Goal: Task Accomplishment & Management: Use online tool/utility

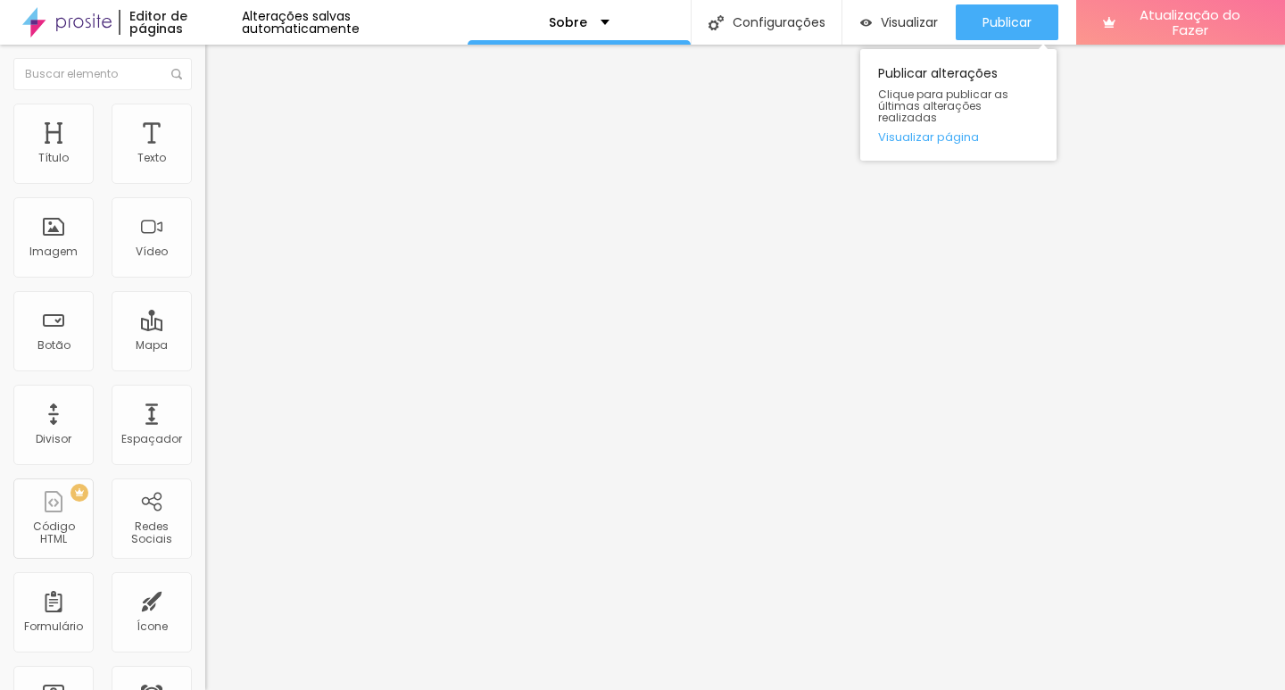
click at [966, 0] on div "Publicar Publicar alterações Clique para publicar as últimas alterações realiza…" at bounding box center [1006, 22] width 103 height 45
click at [987, 10] on div "Publicar" at bounding box center [1006, 22] width 49 height 36
click at [990, 18] on font "Publicar" at bounding box center [1006, 22] width 49 height 18
click at [960, 128] on font "Visualizar página" at bounding box center [932, 136] width 101 height 17
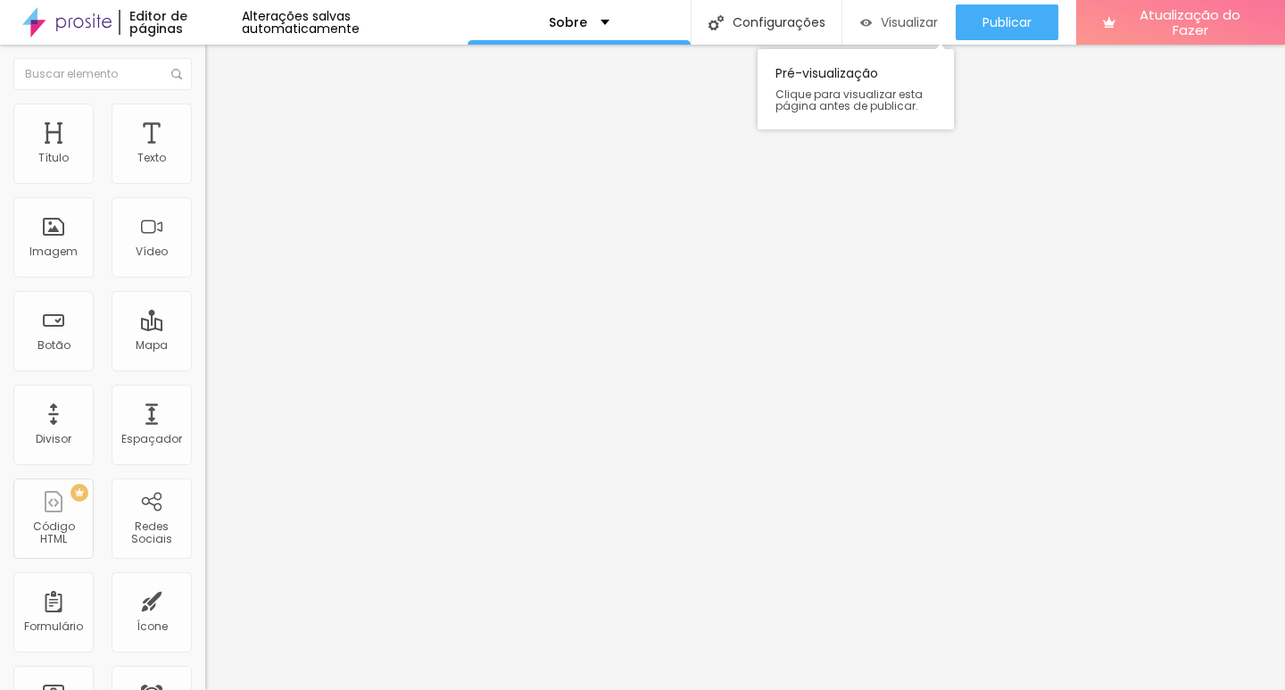
click at [907, 20] on font "Visualizar" at bounding box center [908, 22] width 57 height 18
click at [205, 56] on button "Editar nulo" at bounding box center [307, 65] width 205 height 41
click at [31, 67] on input "text" at bounding box center [102, 74] width 178 height 32
click at [95, 25] on img at bounding box center [66, 22] width 89 height 45
